Goal: Task Accomplishment & Management: Use online tool/utility

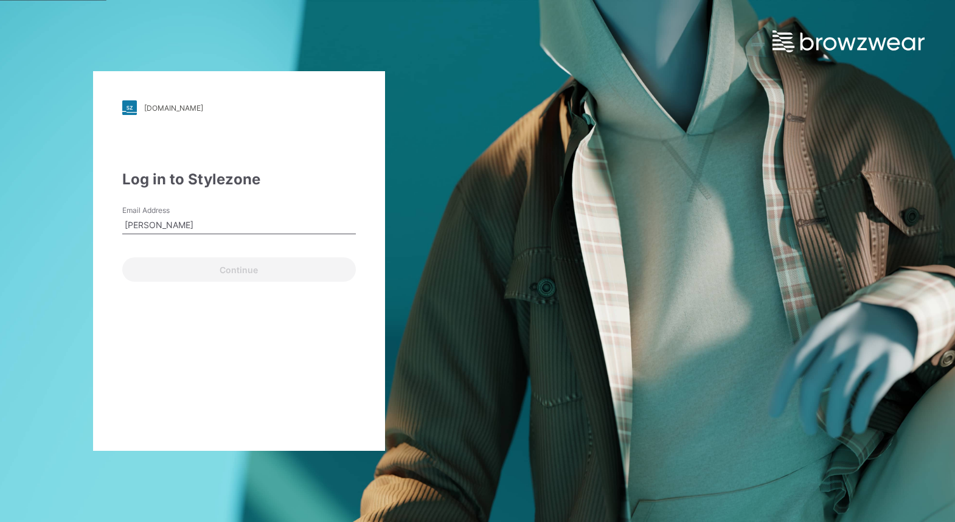
click at [231, 230] on input "[PERSON_NAME]" at bounding box center [239, 225] width 234 height 18
drag, startPoint x: 231, startPoint y: 230, endPoint x: 80, endPoint y: 228, distance: 150.9
click at [80, 228] on div "[DOMAIN_NAME] Loading... Log in to Stylezone Email Address [PERSON_NAME] Contin…" at bounding box center [239, 261] width 478 height 522
click at [210, 217] on input "[PERSON_NAME]" at bounding box center [239, 225] width 234 height 18
click at [201, 228] on input "[PERSON_NAME]" at bounding box center [239, 225] width 234 height 18
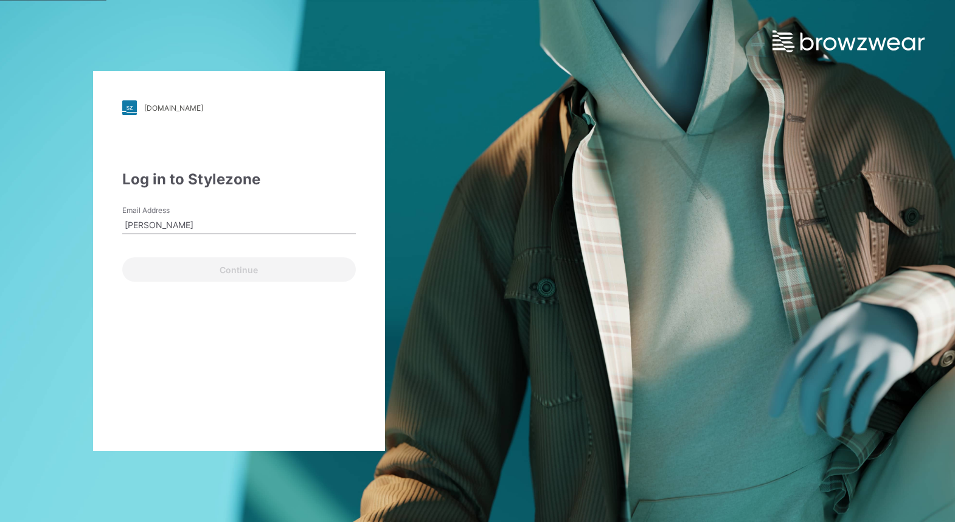
drag, startPoint x: 89, startPoint y: 225, endPoint x: 65, endPoint y: 226, distance: 23.7
click at [65, 226] on div "[DOMAIN_NAME] Loading... Log in to Stylezone Email Address [PERSON_NAME] Contin…" at bounding box center [239, 261] width 478 height 522
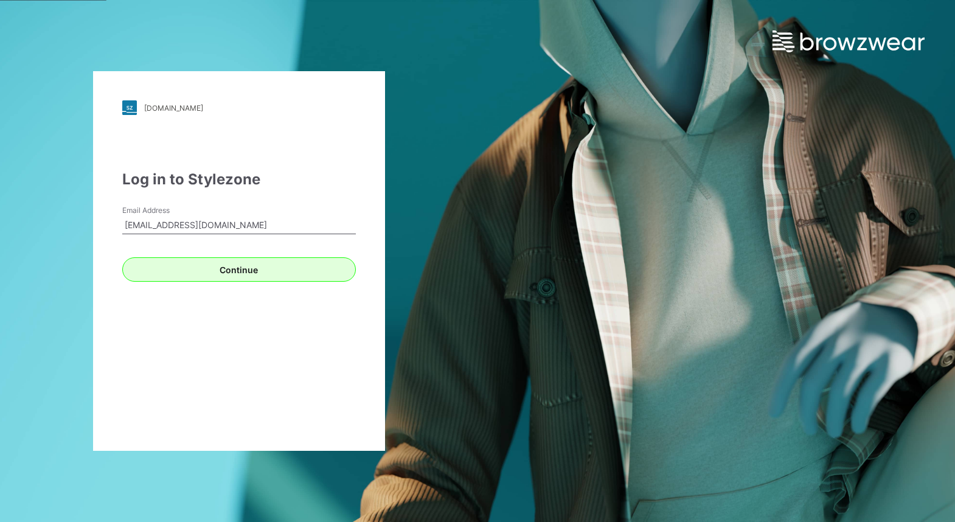
type input "[EMAIL_ADDRESS][DOMAIN_NAME]"
click at [206, 273] on button "Continue" at bounding box center [239, 269] width 234 height 24
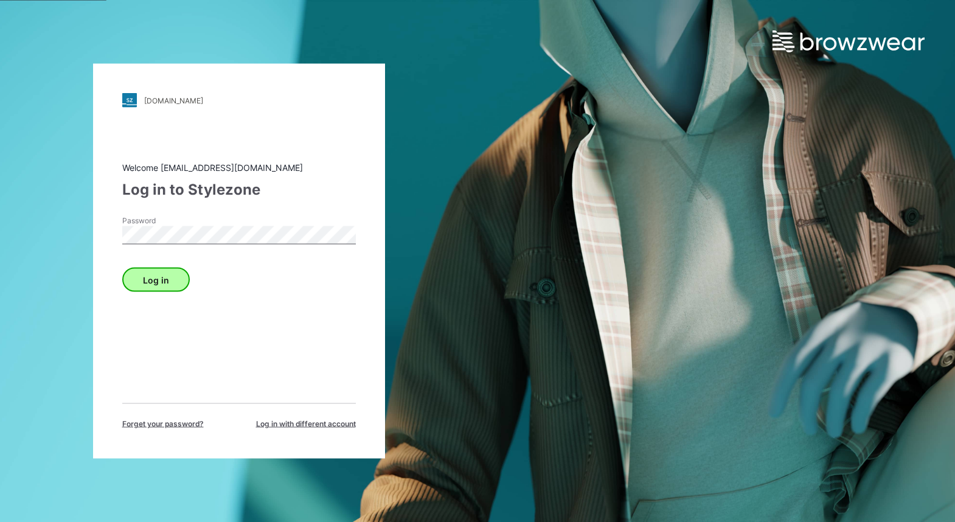
click at [165, 274] on button "Log in" at bounding box center [156, 280] width 68 height 24
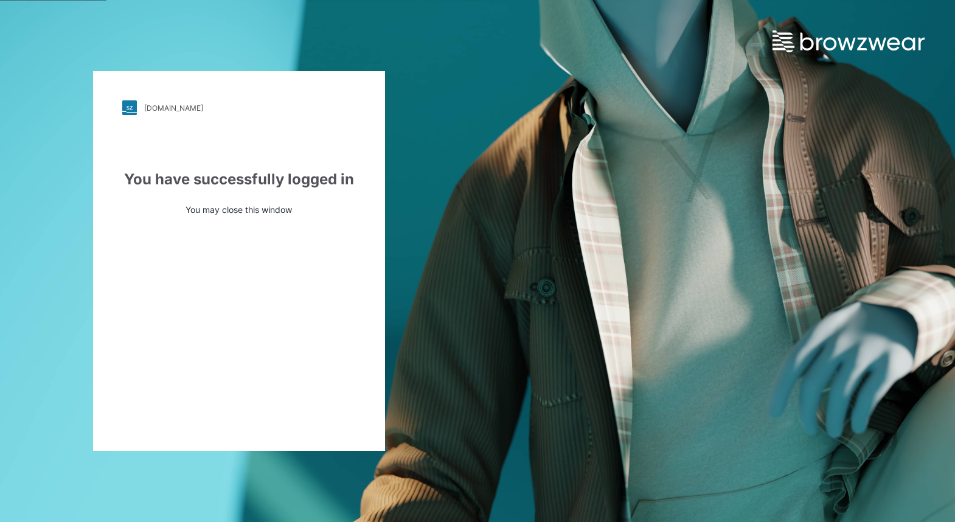
click at [577, 243] on div "centricbrands.stylezone.cn Loading... You have successfully logged in You may c…" at bounding box center [477, 261] width 955 height 522
drag, startPoint x: 613, startPoint y: 56, endPoint x: 628, endPoint y: 33, distance: 28.0
click at [612, 55] on div "centricbrands.stylezone.cn Loading... You have successfully logged in You may c…" at bounding box center [477, 261] width 955 height 522
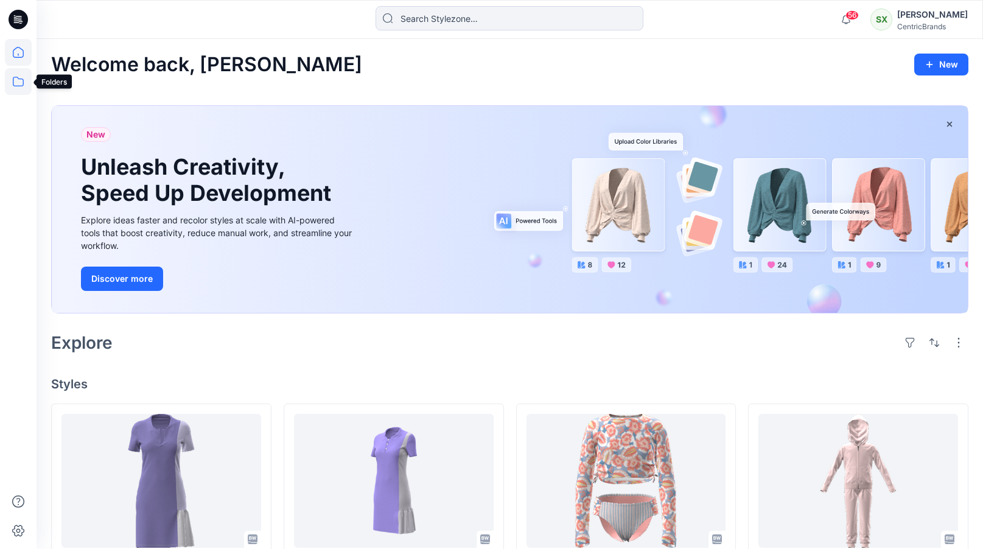
click at [26, 90] on icon at bounding box center [18, 81] width 27 height 27
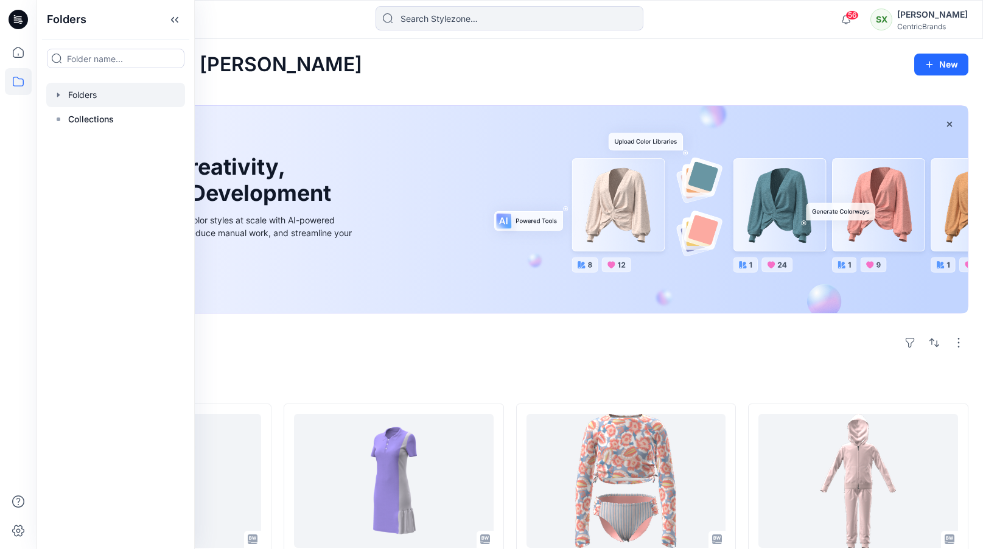
click at [89, 98] on div at bounding box center [115, 95] width 139 height 24
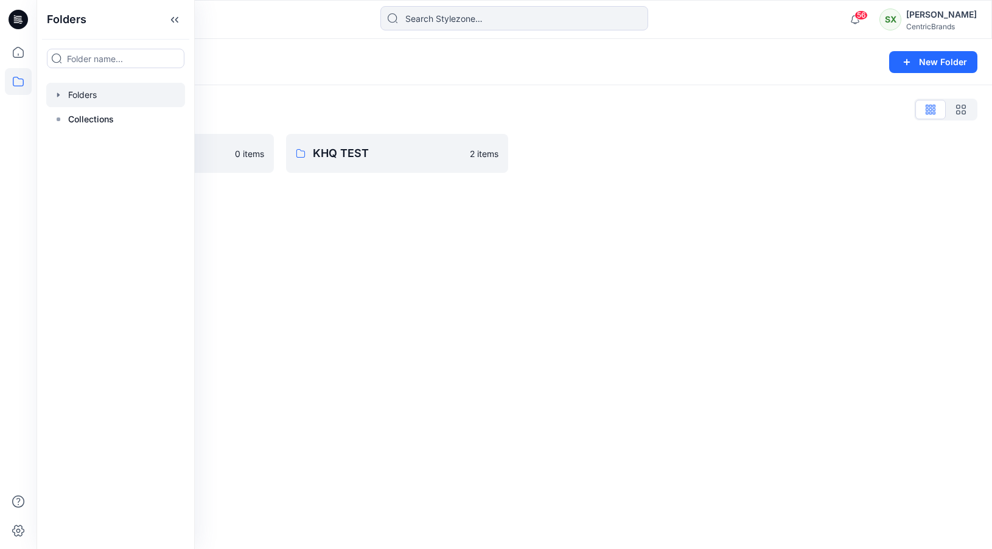
click at [58, 94] on icon "button" at bounding box center [58, 94] width 2 height 4
click at [100, 121] on div at bounding box center [115, 119] width 139 height 24
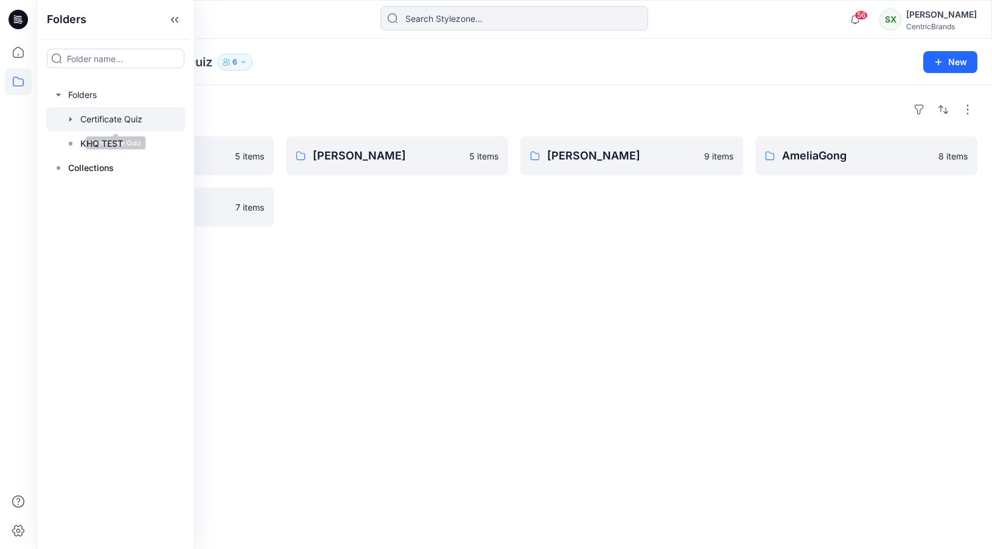
click at [327, 275] on div "Folders Rita Zhang 5 items Susie Xie 7 items Bella Zhang 5 items Audrey Zhang 9…" at bounding box center [514, 317] width 955 height 464
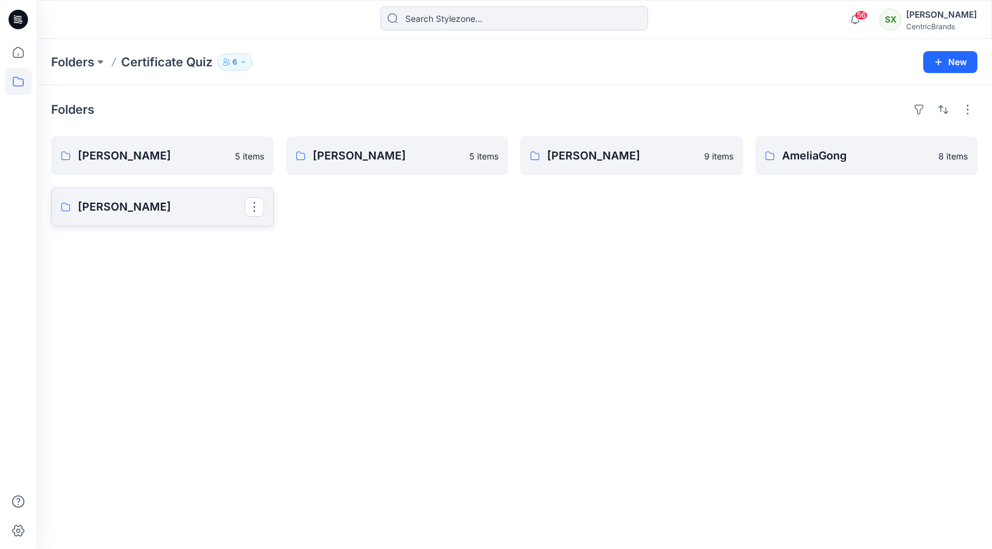
click at [120, 207] on p "[PERSON_NAME]" at bounding box center [161, 206] width 167 height 17
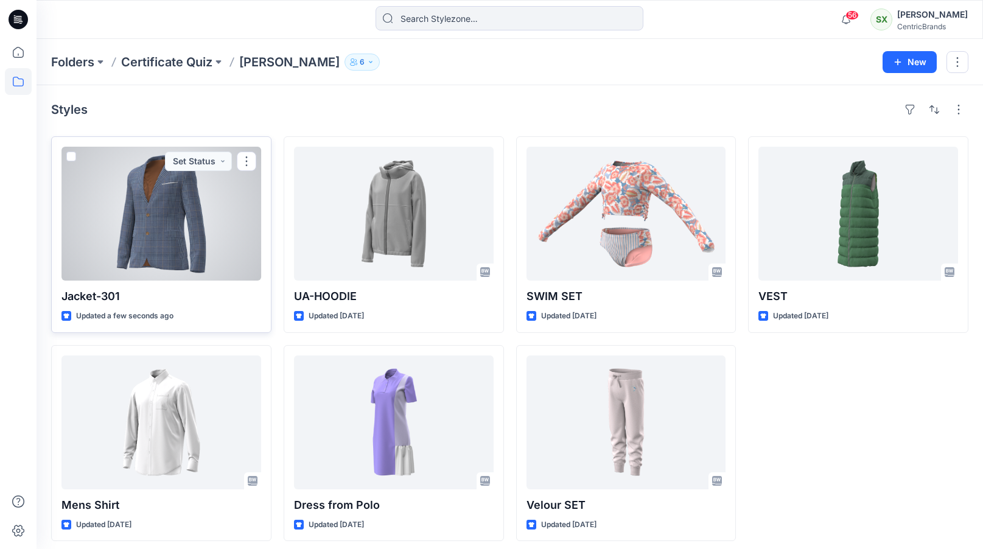
click at [157, 200] on div at bounding box center [161, 214] width 200 height 134
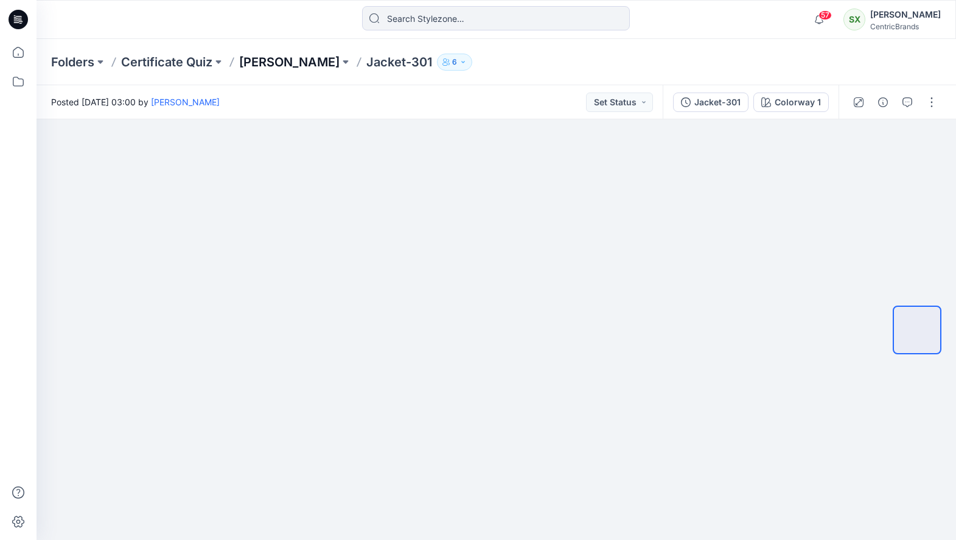
click at [262, 58] on p "[PERSON_NAME]" at bounding box center [289, 62] width 100 height 17
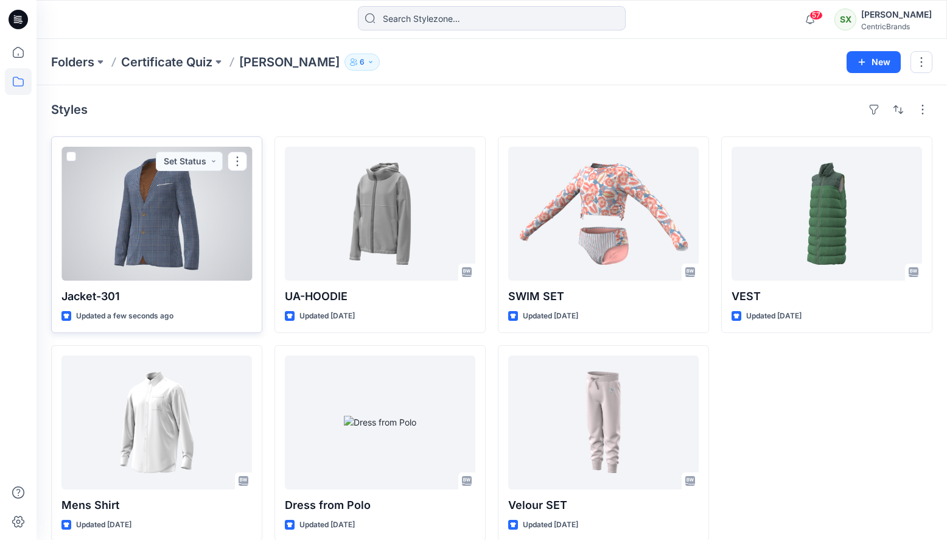
click at [155, 221] on div at bounding box center [156, 214] width 190 height 134
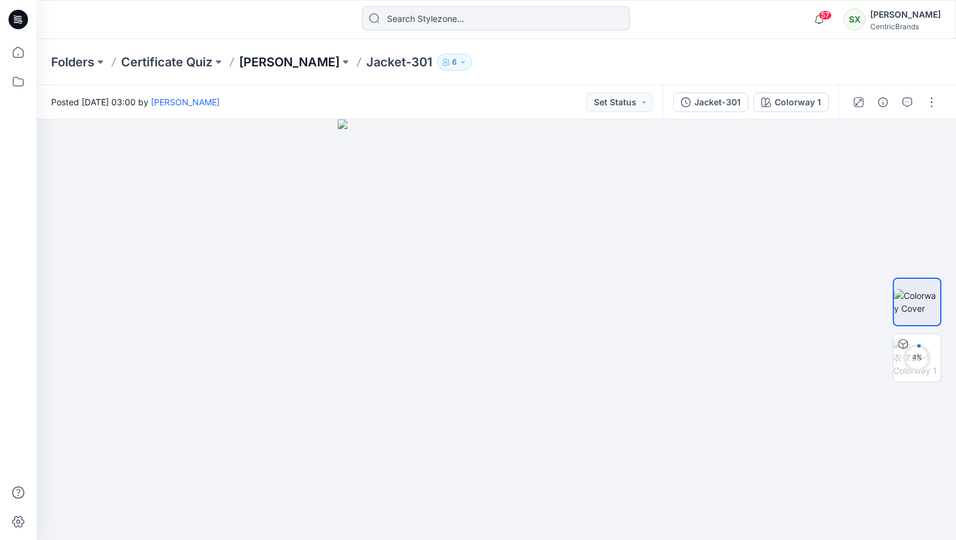
click at [259, 65] on p "[PERSON_NAME]" at bounding box center [289, 62] width 100 height 17
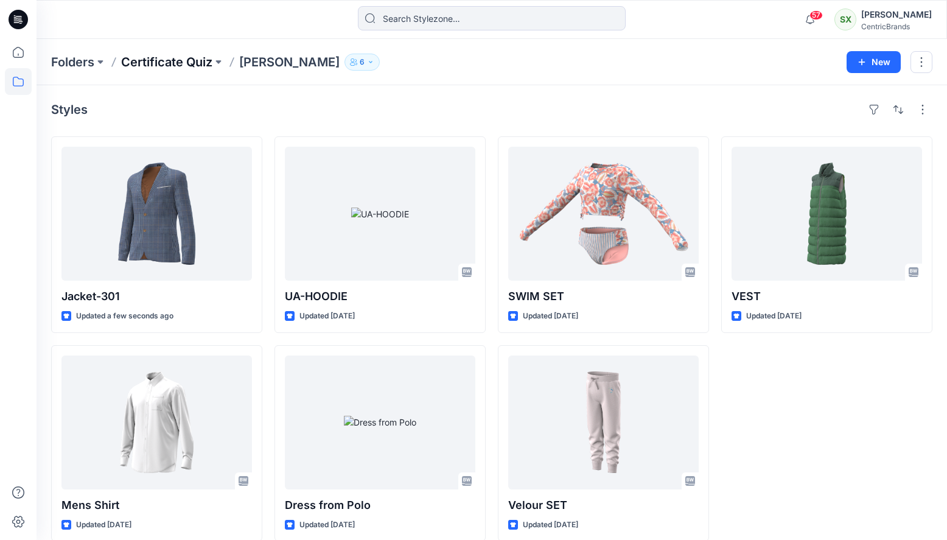
click at [158, 64] on p "Certificate Quiz" at bounding box center [166, 62] width 91 height 17
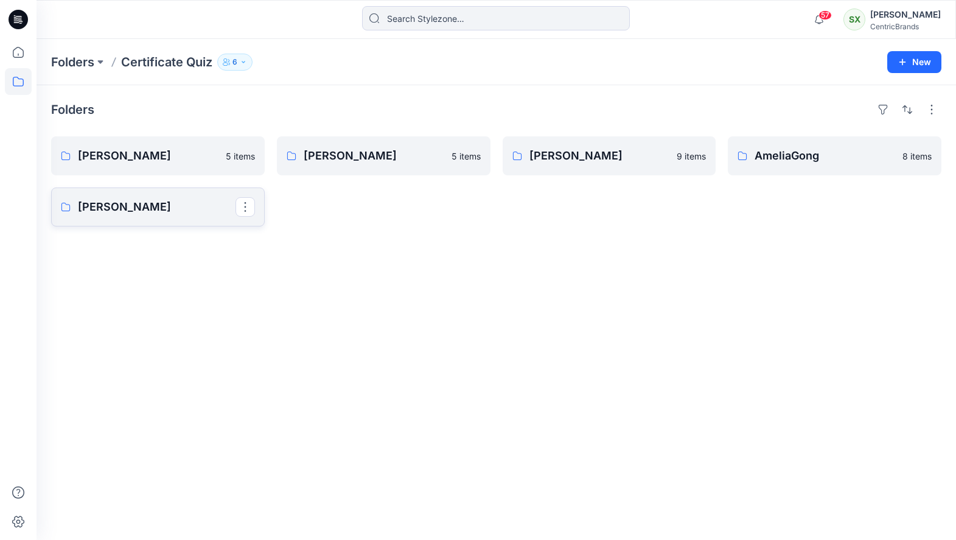
click at [120, 211] on p "[PERSON_NAME]" at bounding box center [157, 206] width 158 height 17
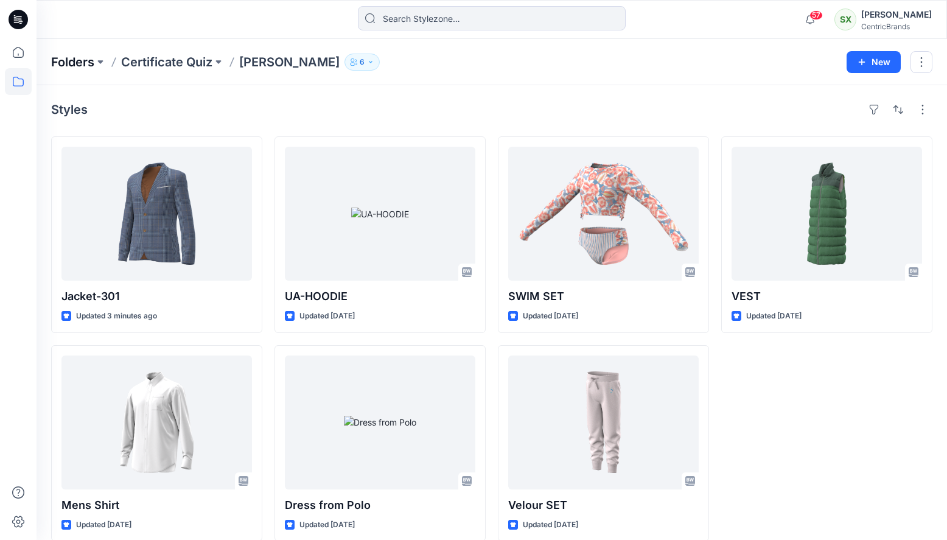
click at [74, 63] on p "Folders" at bounding box center [72, 62] width 43 height 17
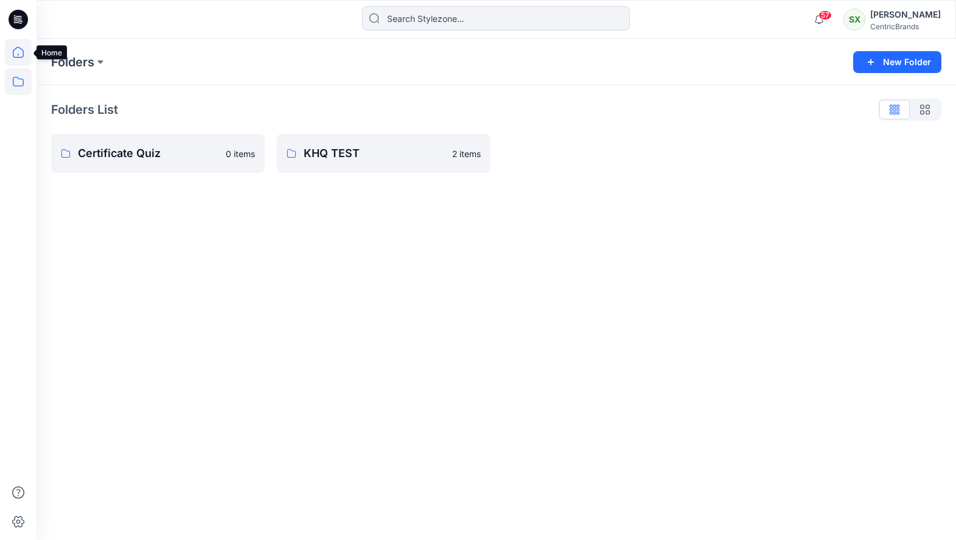
click at [18, 58] on icon at bounding box center [18, 52] width 27 height 27
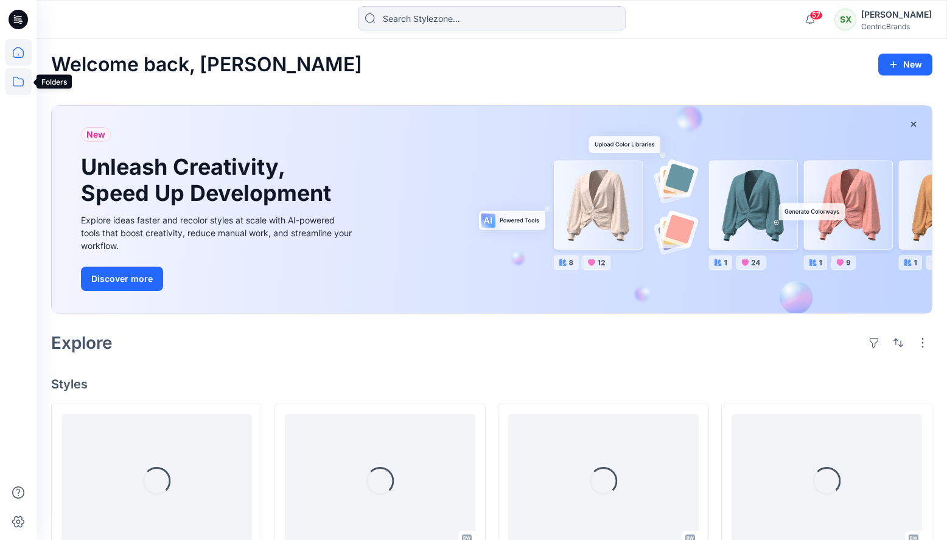
click at [18, 81] on icon at bounding box center [18, 81] width 27 height 27
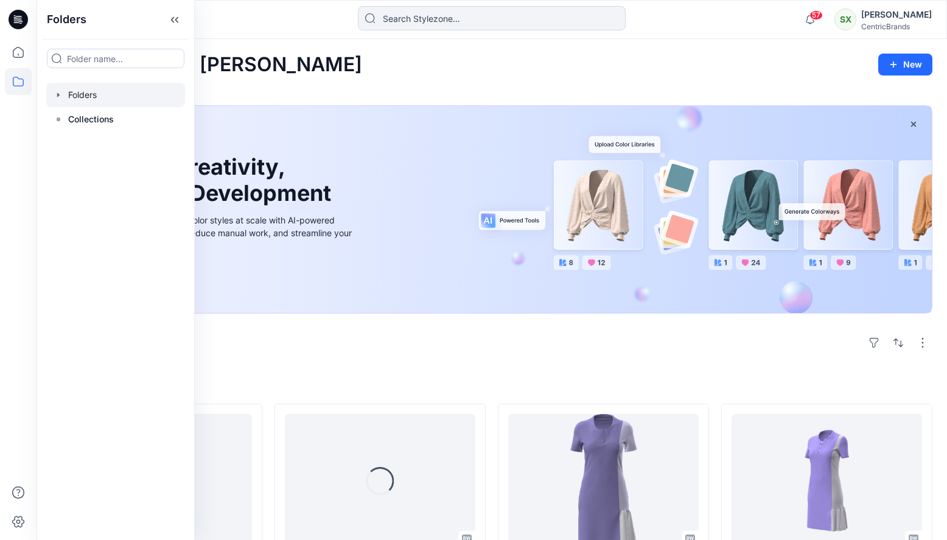
click at [82, 98] on div at bounding box center [115, 95] width 139 height 24
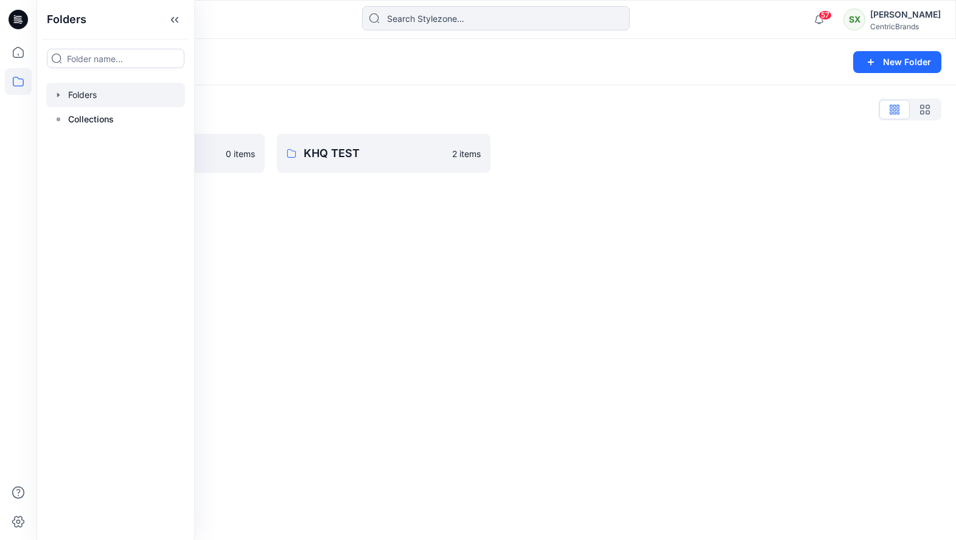
click at [60, 94] on icon "button" at bounding box center [59, 95] width 10 height 10
click at [102, 121] on div at bounding box center [115, 119] width 139 height 24
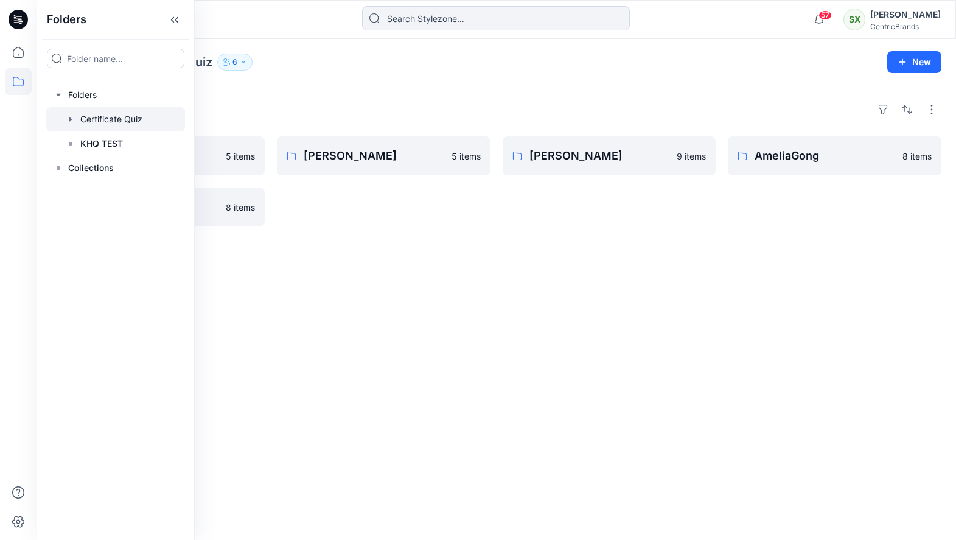
click at [341, 256] on div "Folders Rita Zhang 5 items Susie Xie 8 items Bella Zhang 5 items Audrey Zhang 9…" at bounding box center [496, 312] width 919 height 454
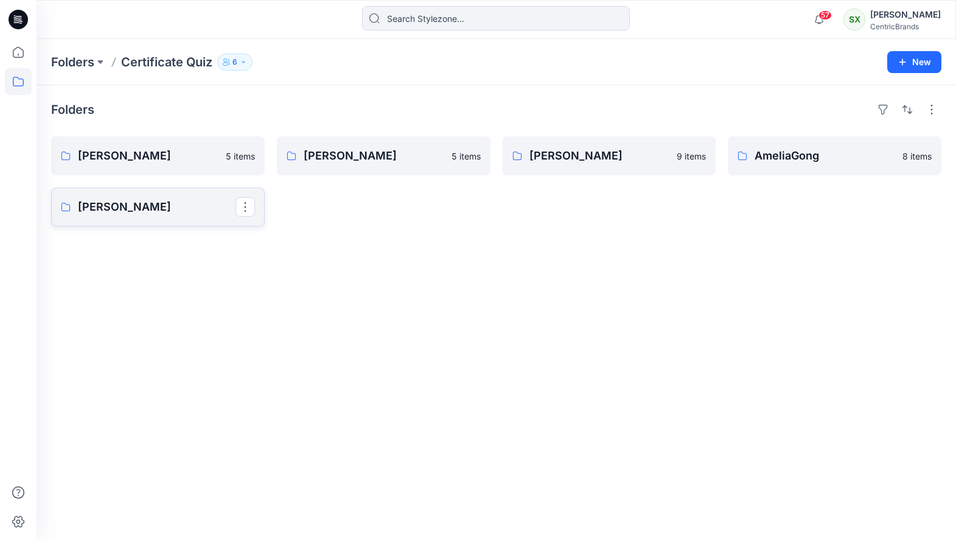
click at [181, 203] on p "[PERSON_NAME]" at bounding box center [157, 206] width 158 height 17
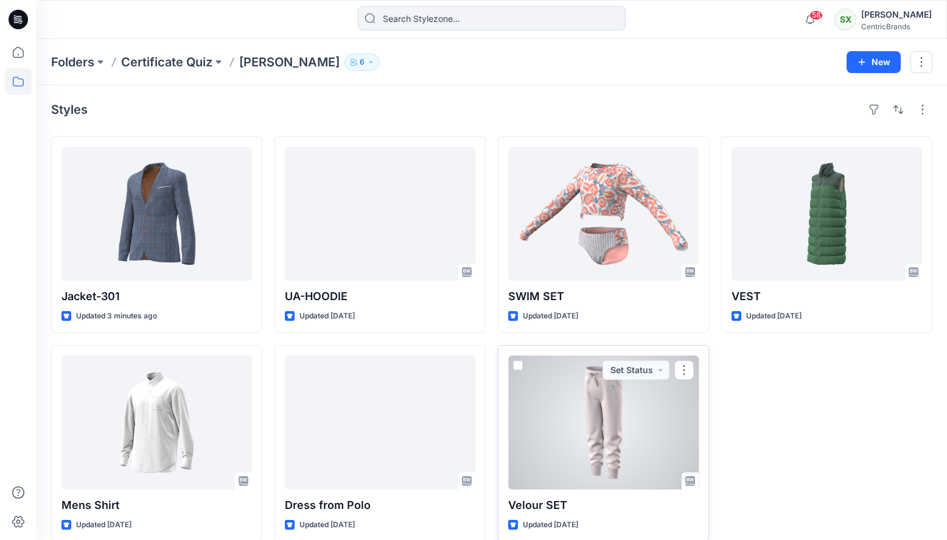
scroll to position [14, 0]
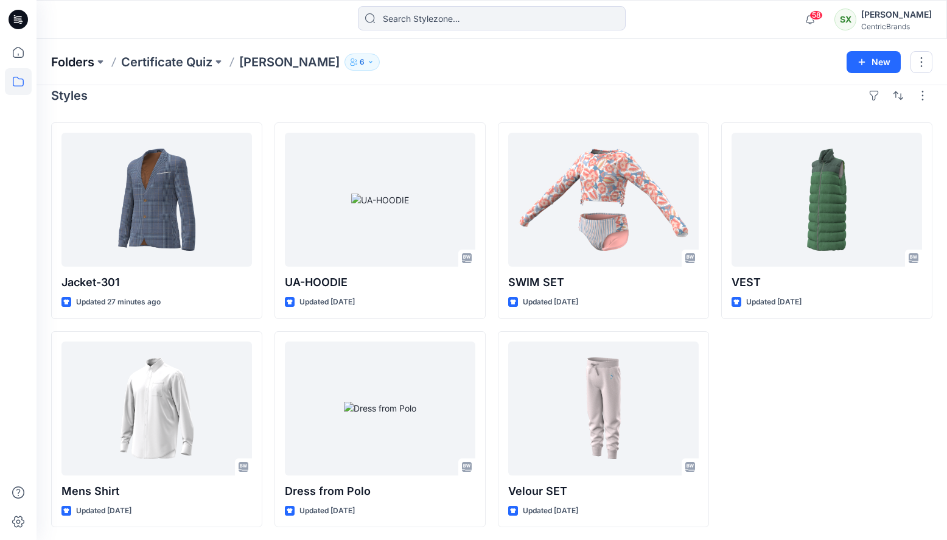
click at [67, 57] on p "Folders" at bounding box center [72, 62] width 43 height 17
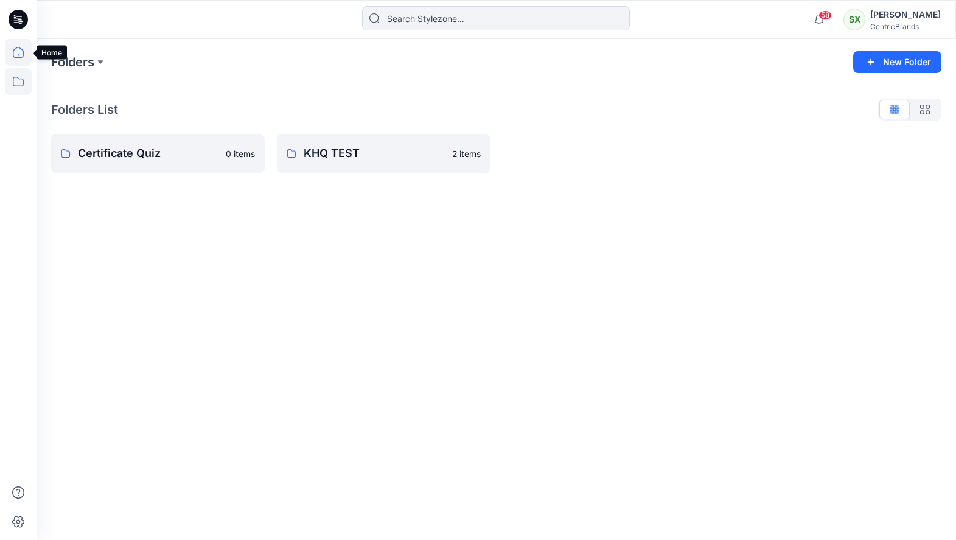
click at [16, 54] on icon at bounding box center [18, 52] width 27 height 27
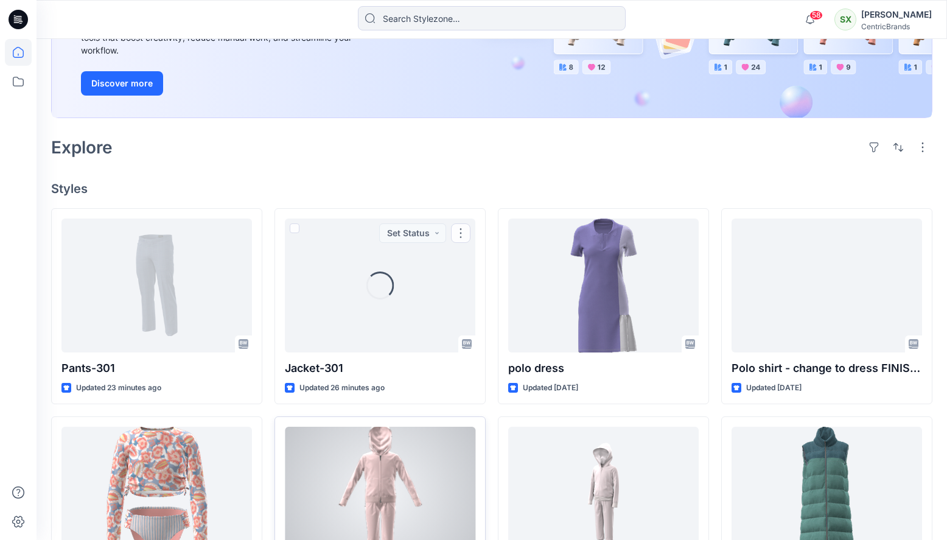
scroll to position [271, 0]
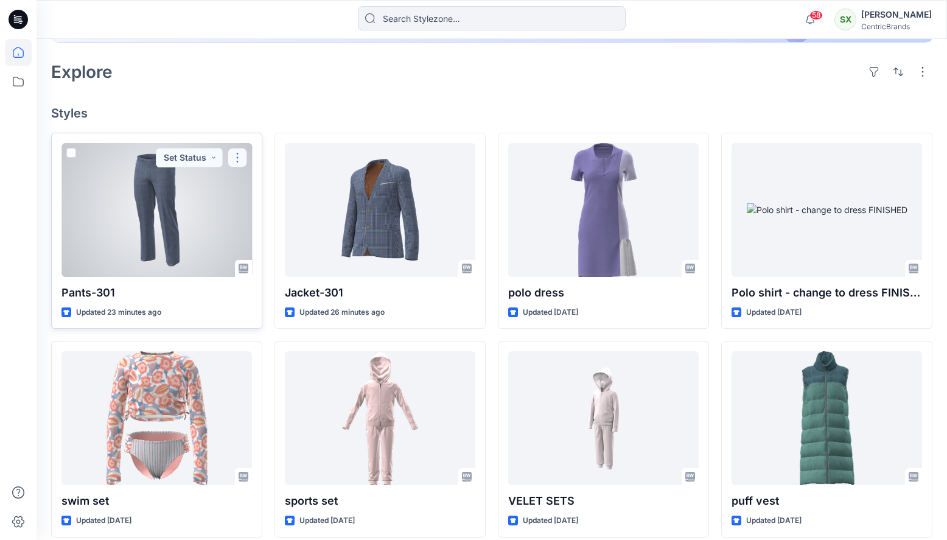
click at [240, 156] on button "button" at bounding box center [237, 157] width 19 height 19
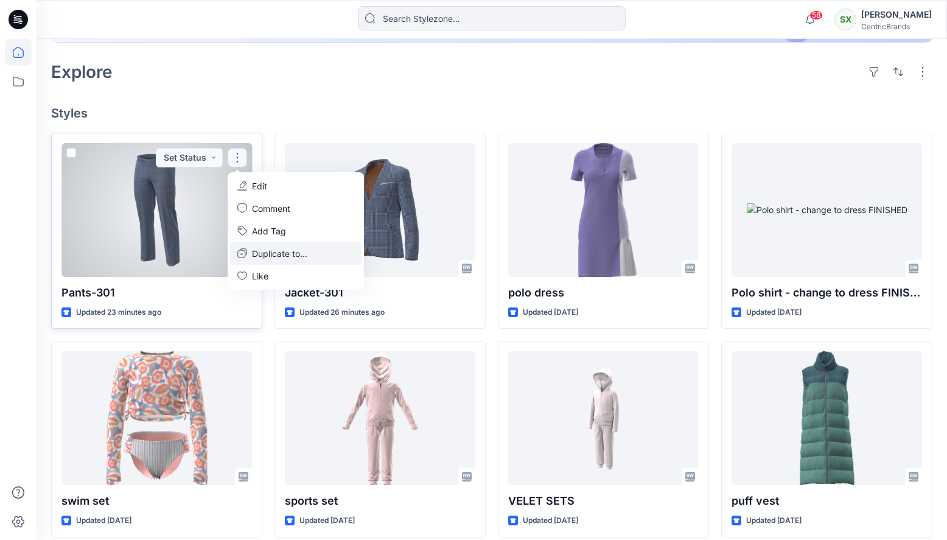
click at [271, 254] on p "Duplicate to..." at bounding box center [279, 253] width 55 height 13
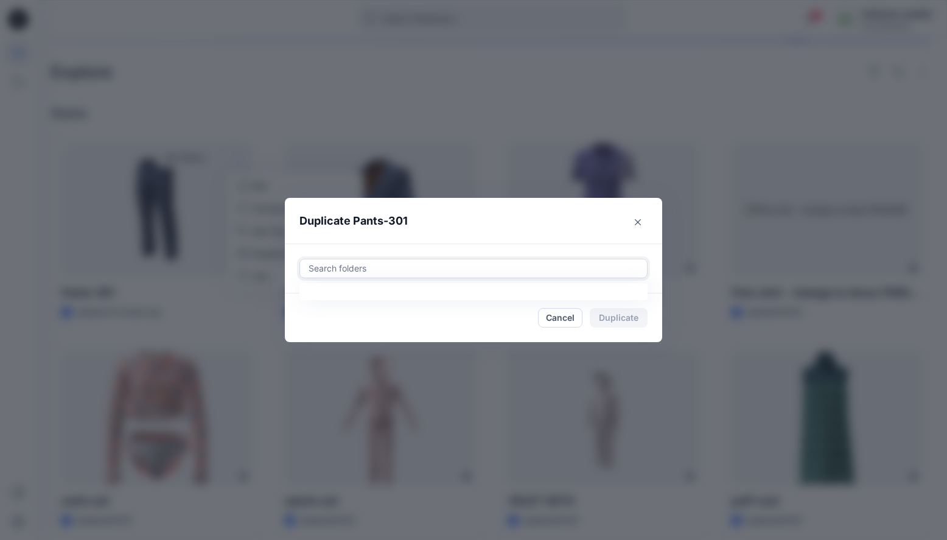
click at [395, 266] on div at bounding box center [473, 268] width 332 height 15
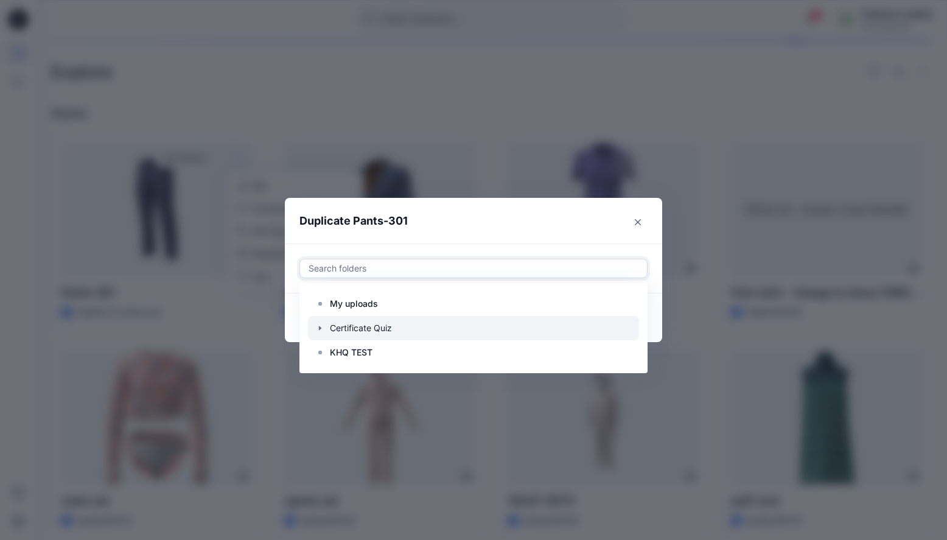
click at [367, 325] on div at bounding box center [473, 328] width 331 height 24
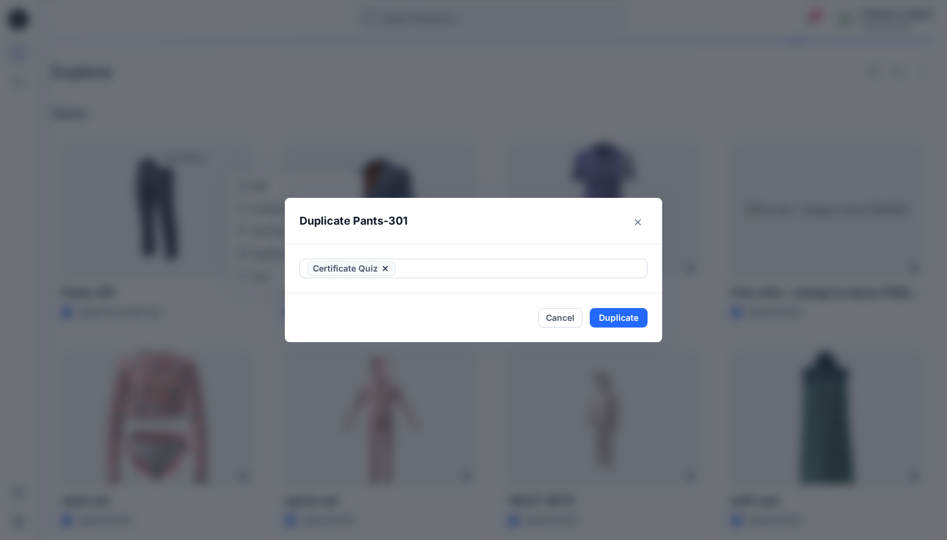
click at [548, 219] on header "Duplicate Pants-301" at bounding box center [461, 221] width 353 height 46
click at [617, 319] on button "Duplicate" at bounding box center [619, 317] width 58 height 19
